Goal: Transaction & Acquisition: Purchase product/service

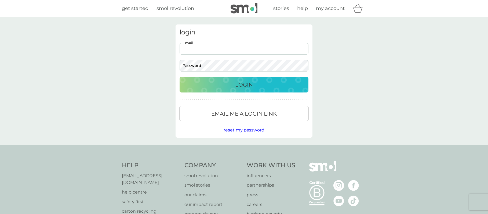
type input "[PERSON_NAME][EMAIL_ADDRESS][DOMAIN_NAME]"
click at [246, 84] on p "Login" at bounding box center [244, 84] width 18 height 9
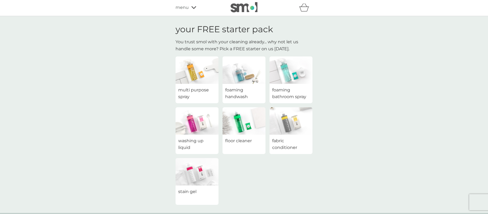
scroll to position [1, 0]
click at [202, 121] on img at bounding box center [197, 120] width 43 height 27
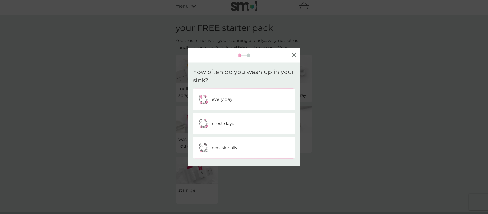
click at [226, 100] on p "every day" at bounding box center [222, 99] width 21 height 7
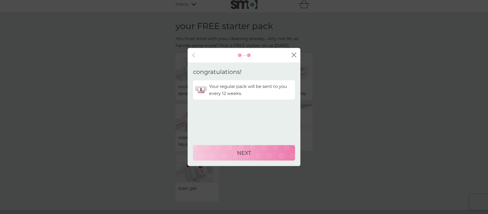
click at [241, 152] on p "NEXT" at bounding box center [244, 152] width 14 height 9
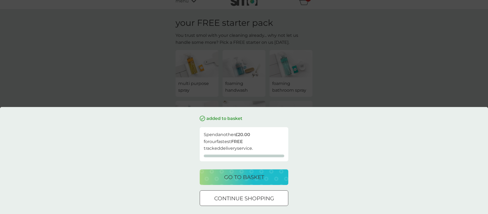
scroll to position [8, 0]
click at [246, 177] on p "go to basket" at bounding box center [244, 177] width 40 height 9
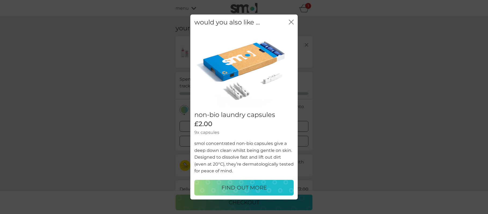
click at [291, 23] on icon "close" at bounding box center [291, 22] width 5 height 5
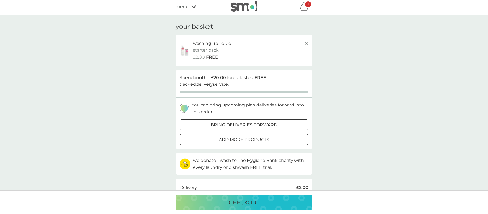
scroll to position [1, 0]
click at [244, 201] on p "checkout" at bounding box center [244, 202] width 31 height 9
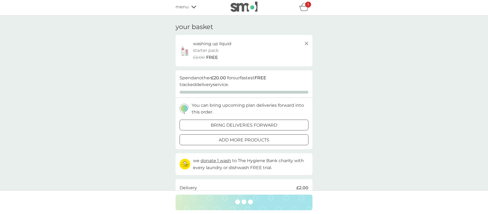
scroll to position [2, 0]
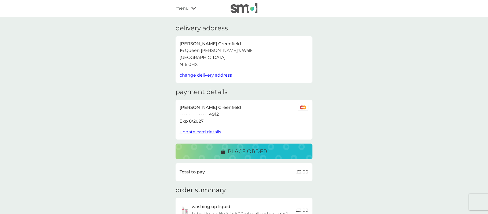
click at [204, 132] on span "update card details" at bounding box center [201, 131] width 42 height 5
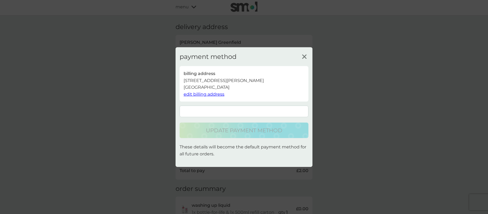
scroll to position [1, 0]
click at [360, 155] on div "payment method billing address 16 Queen Elizabeth's Walk, N16 0HX, London Unite…" at bounding box center [244, 107] width 488 height 214
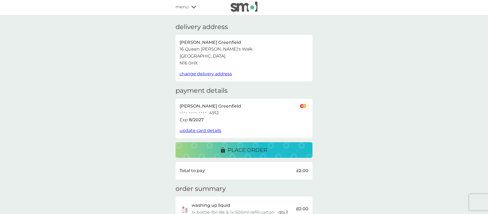
click at [202, 129] on span "update card details" at bounding box center [201, 130] width 42 height 5
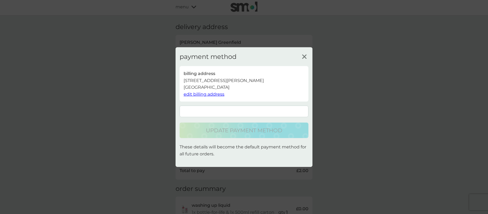
scroll to position [0, 0]
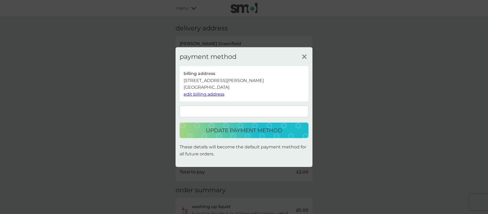
click at [242, 131] on p "update payment method" at bounding box center [244, 130] width 76 height 9
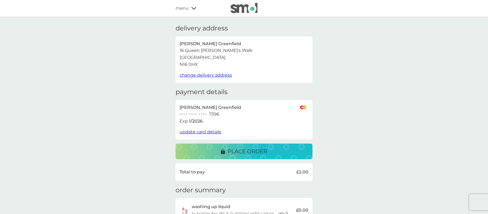
click at [255, 151] on p "place order" at bounding box center [247, 151] width 39 height 9
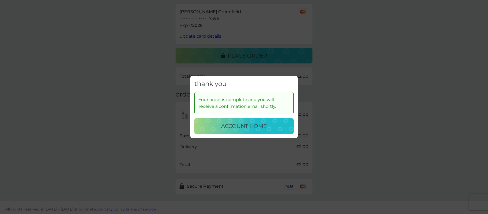
scroll to position [95, 0]
click at [250, 126] on p "account home" at bounding box center [244, 126] width 46 height 9
